Goal: Book appointment/travel/reservation

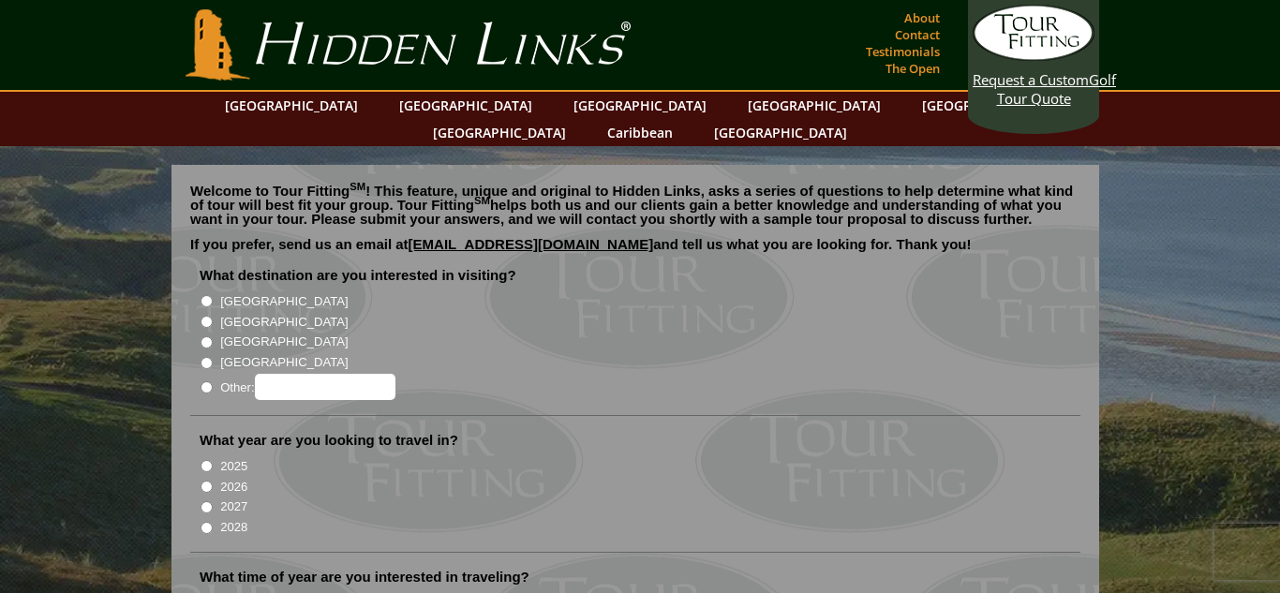
click at [204, 295] on input "[GEOGRAPHIC_DATA]" at bounding box center [207, 301] width 12 height 12
radio input "true"
click at [205, 316] on input "[GEOGRAPHIC_DATA]" at bounding box center [207, 322] width 12 height 12
radio input "true"
click at [204, 381] on input "Other:" at bounding box center [207, 387] width 12 height 12
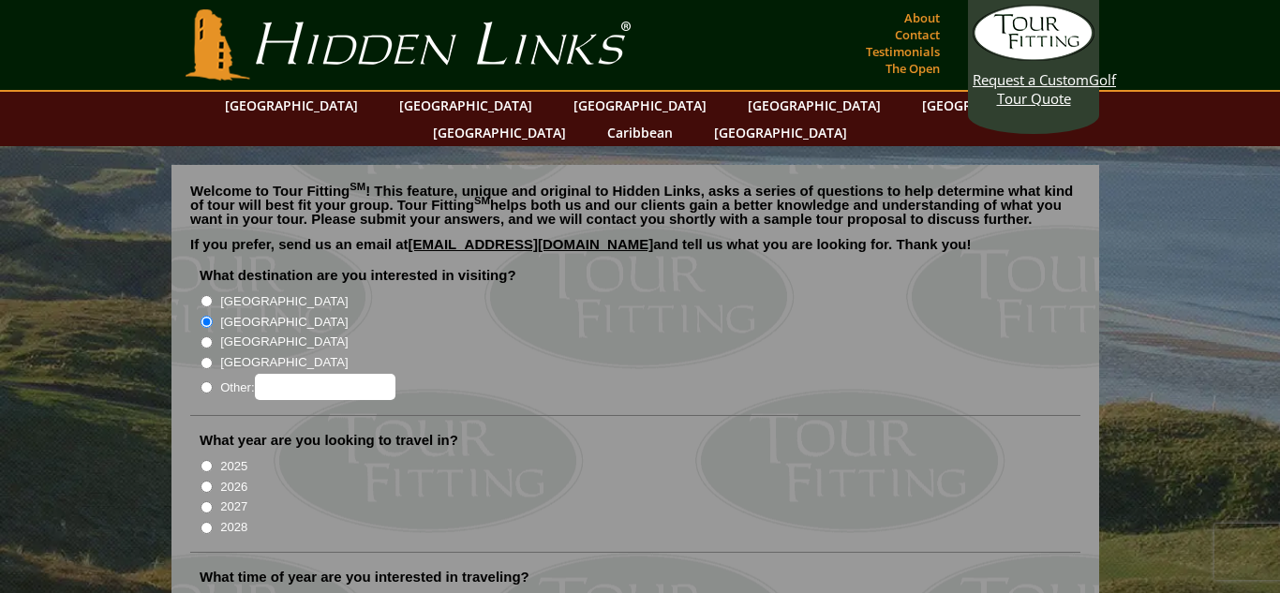
radio input "true"
click at [202, 316] on input "[GEOGRAPHIC_DATA]" at bounding box center [207, 322] width 12 height 12
radio input "true"
click at [206, 501] on input "2027" at bounding box center [207, 507] width 12 height 12
radio input "true"
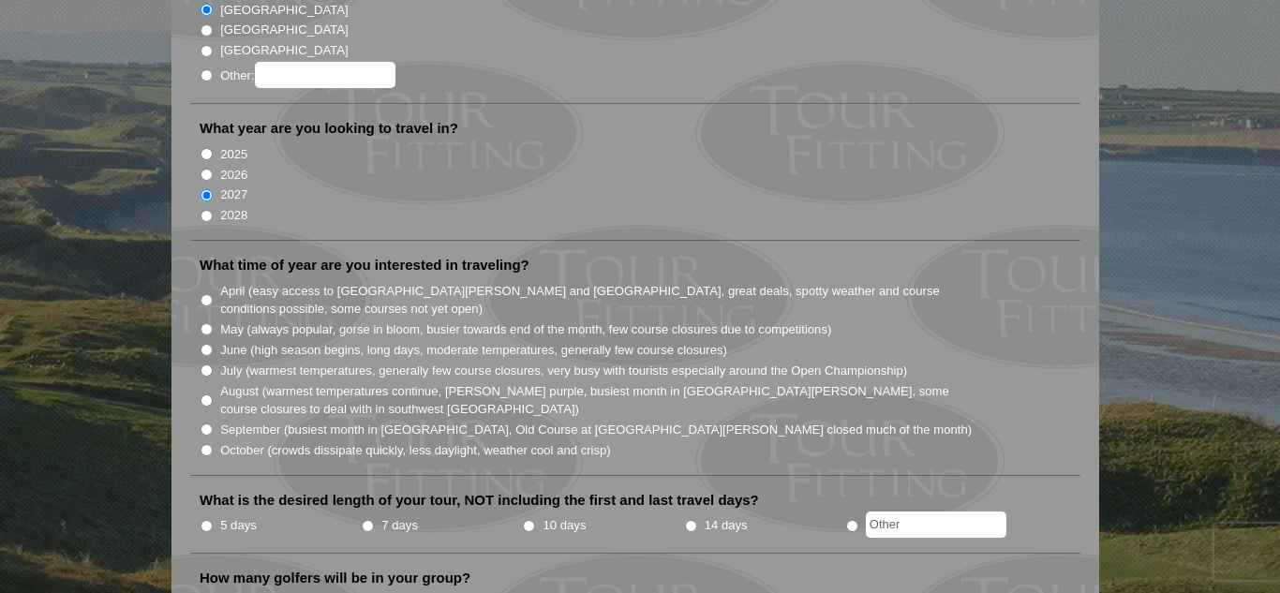
scroll to position [313, 0]
click at [207, 343] on input "June (high season begins, long days, moderate temperatures, generally few cours…" at bounding box center [207, 349] width 12 height 12
radio input "true"
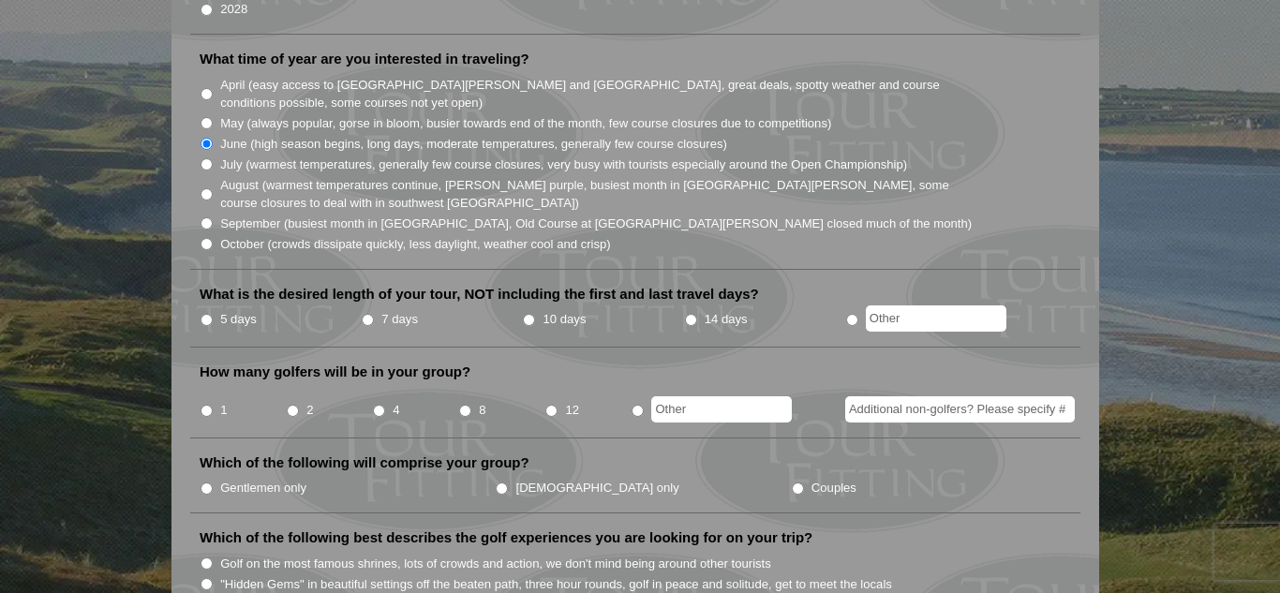
scroll to position [519, 0]
click at [365, 313] on input "7 days" at bounding box center [368, 319] width 12 height 12
radio input "true"
click at [290, 404] on input "2" at bounding box center [293, 410] width 12 height 12
radio input "true"
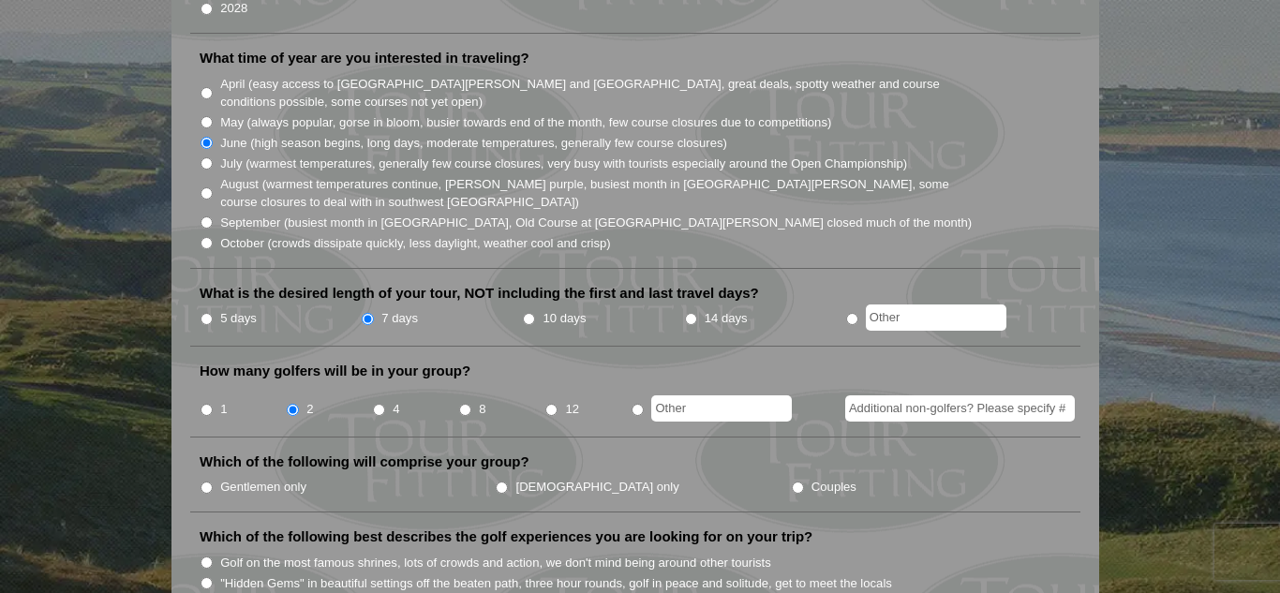
click at [207, 482] on input "Gentlemen only" at bounding box center [207, 488] width 12 height 12
radio input "true"
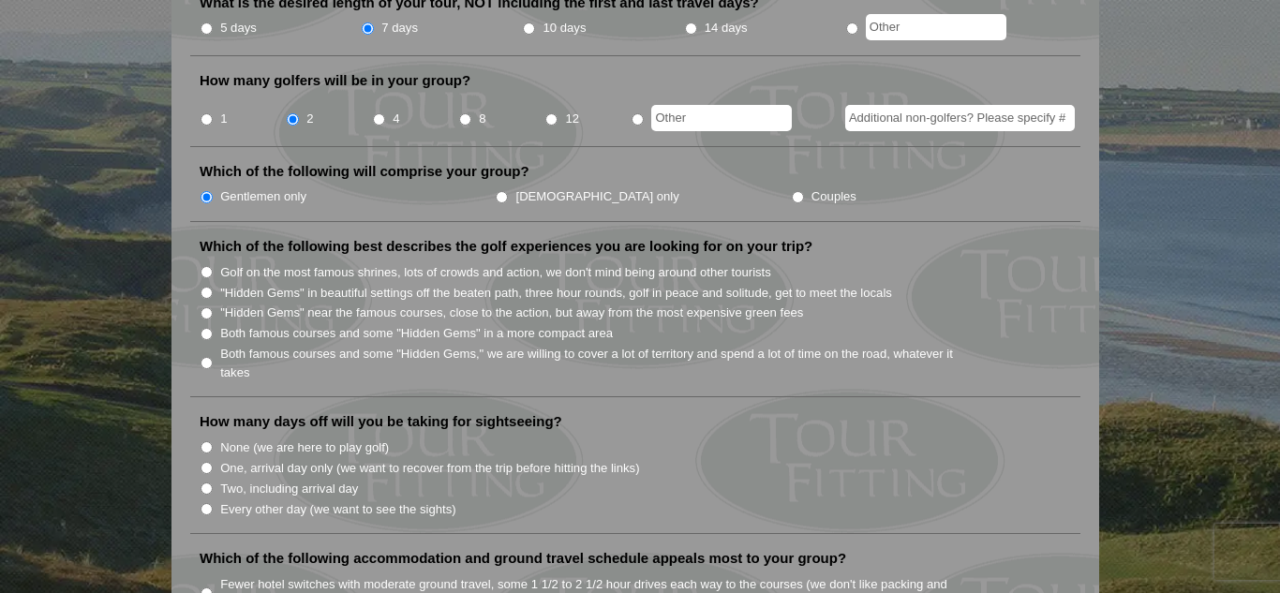
scroll to position [811, 0]
click at [209, 327] on input "Both famous courses and some "Hidden Gems" in a more compact area" at bounding box center [207, 333] width 12 height 12
radio input "true"
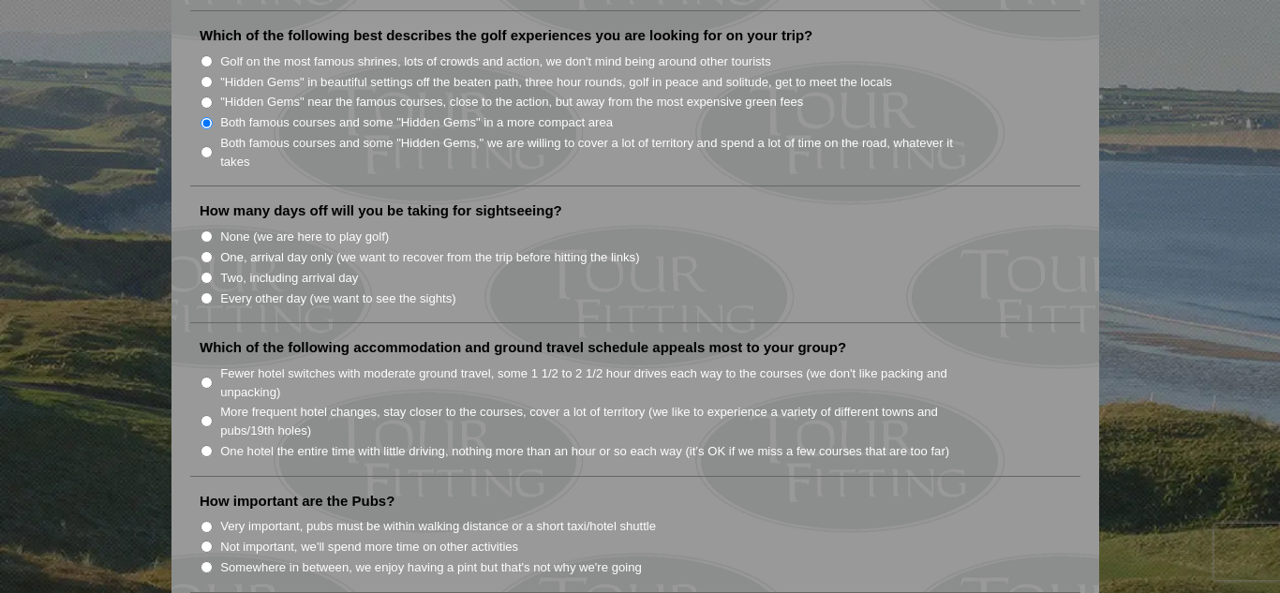
scroll to position [1043, 0]
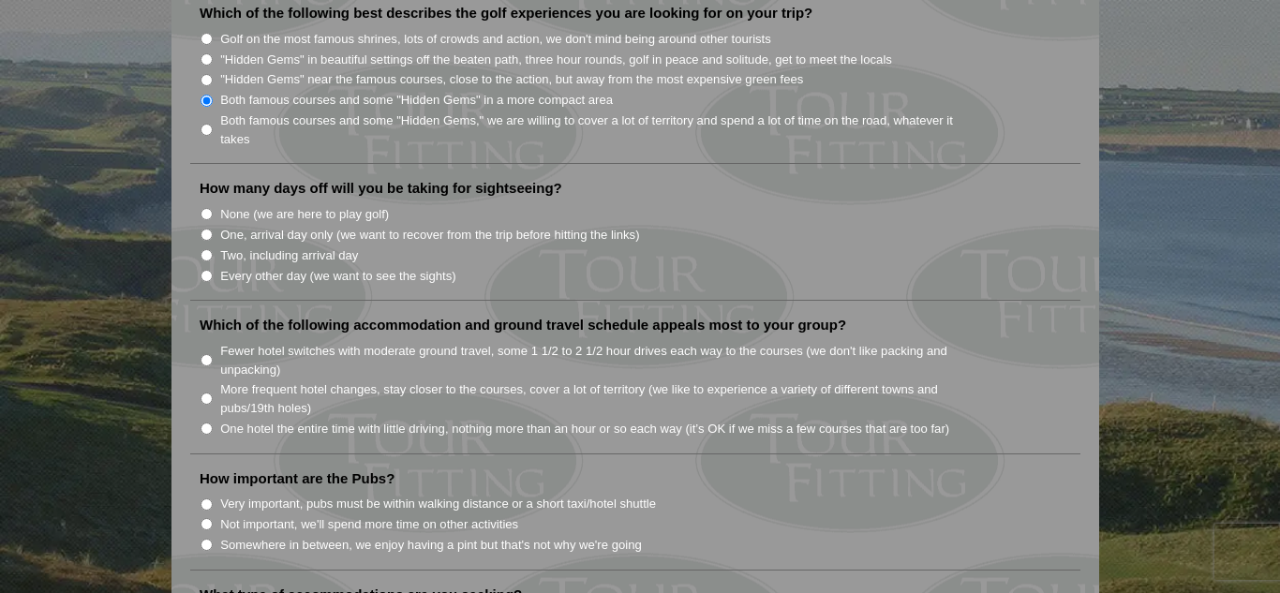
click at [205, 270] on input "Every other day (we want to see the sights)" at bounding box center [207, 276] width 12 height 12
radio input "true"
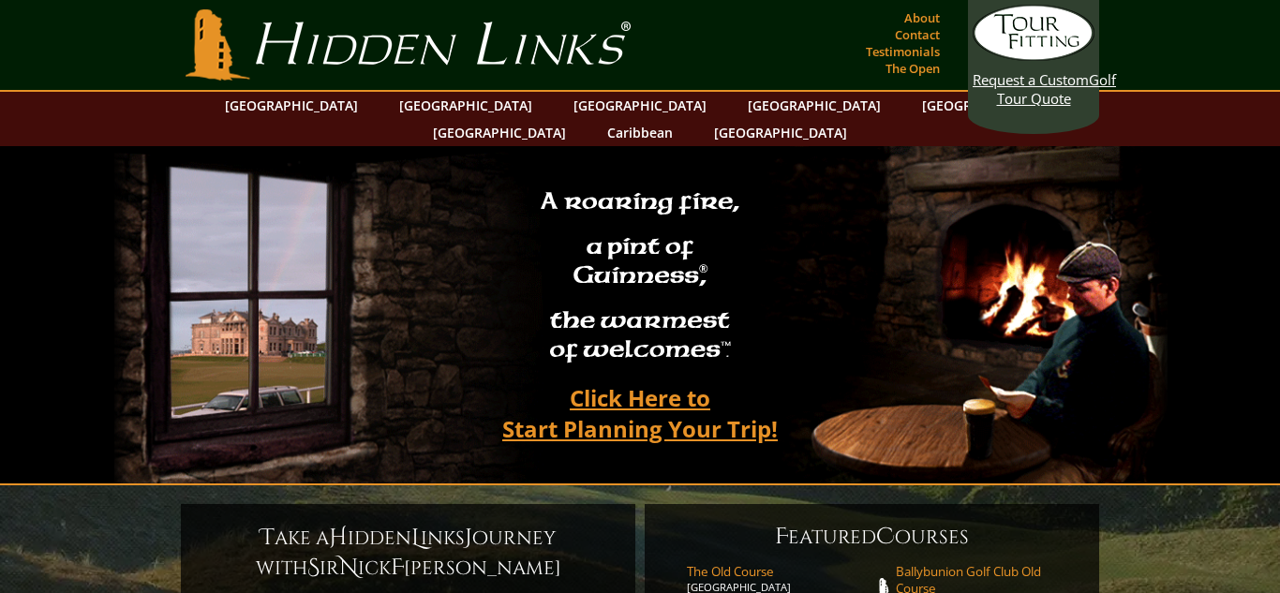
scroll to position [1612, 0]
